Goal: Task Accomplishment & Management: Use online tool/utility

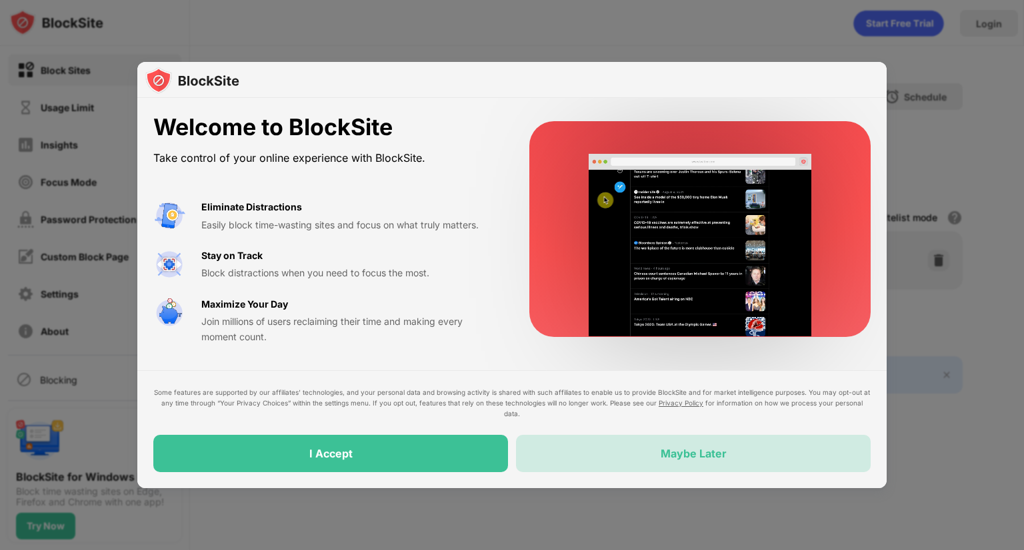
click at [694, 457] on div "Maybe Later" at bounding box center [693, 453] width 66 height 13
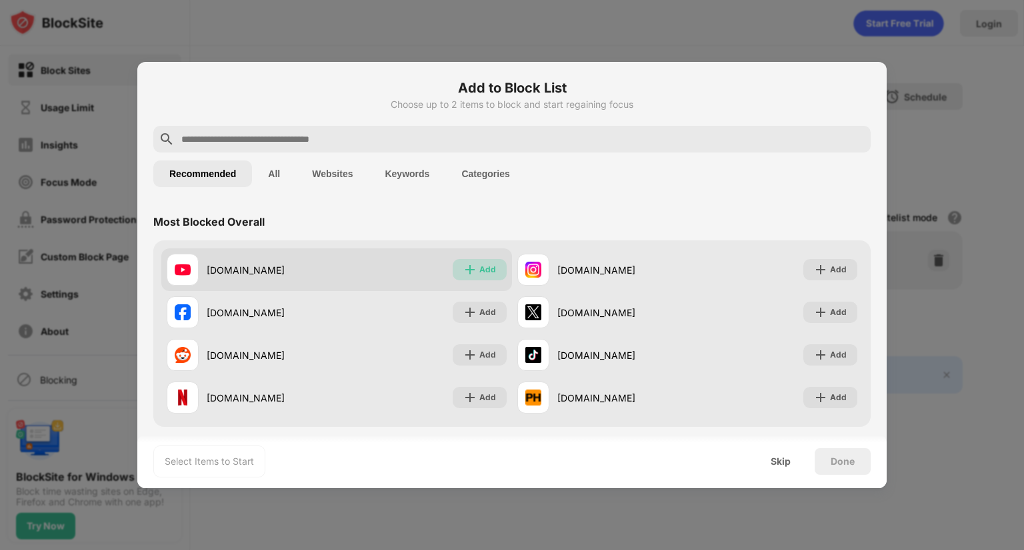
click at [485, 271] on div "Add" at bounding box center [487, 269] width 17 height 13
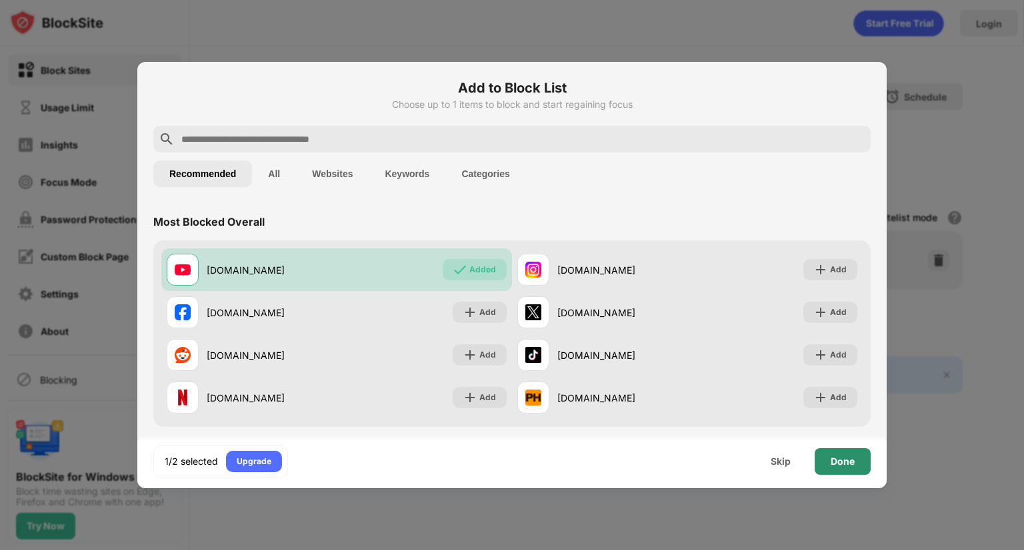
click at [845, 459] on div "Done" at bounding box center [842, 462] width 24 height 11
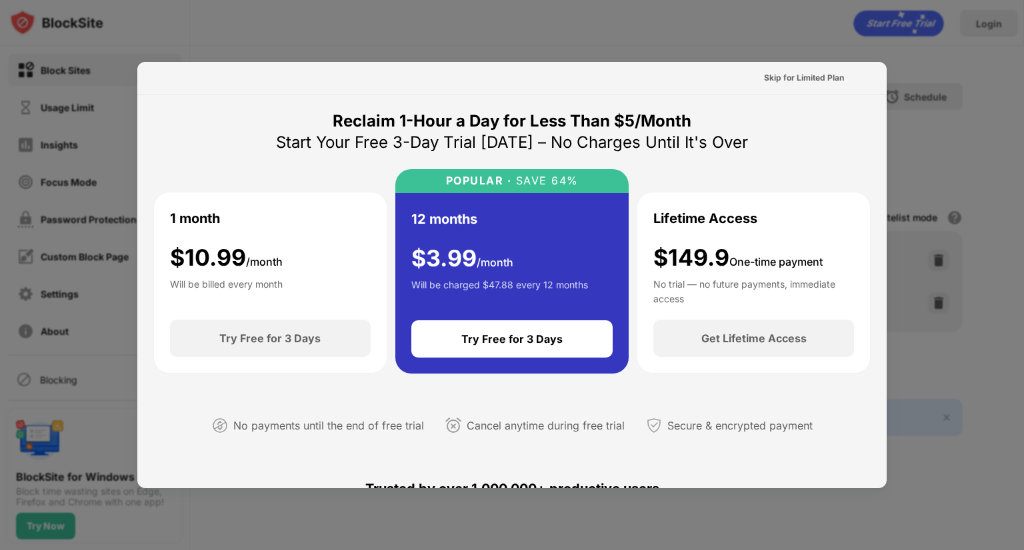
click at [920, 146] on div at bounding box center [512, 275] width 1024 height 550
click at [807, 12] on div at bounding box center [512, 275] width 1024 height 550
